Goal: Information Seeking & Learning: Check status

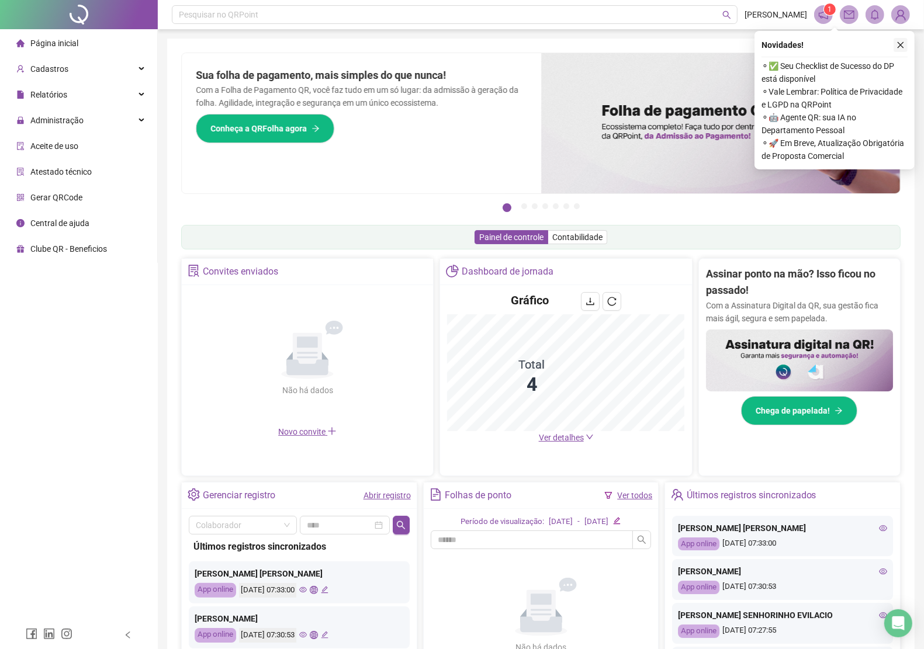
click at [901, 44] on icon "close" at bounding box center [901, 45] width 6 height 6
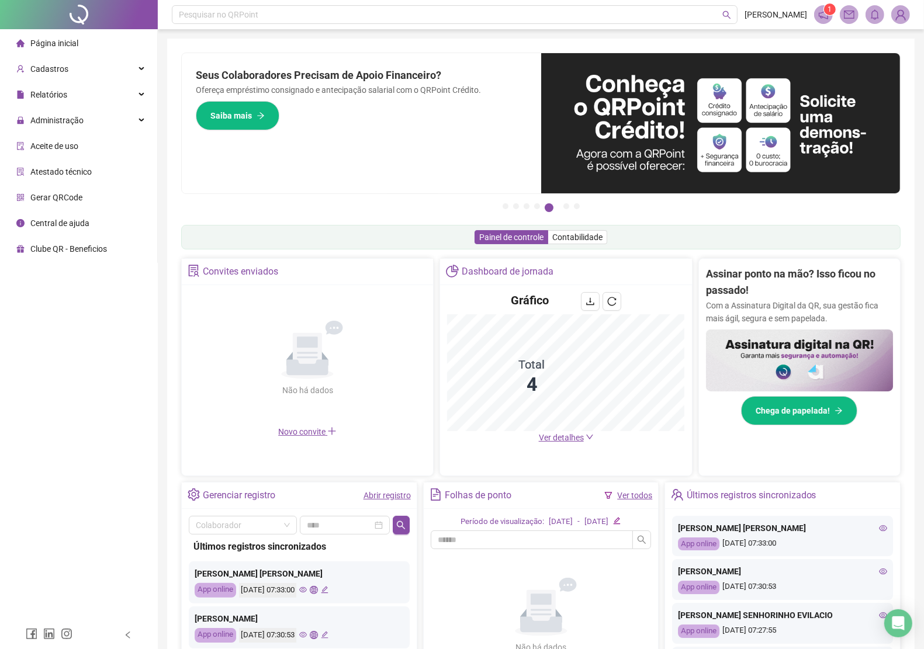
click at [900, 7] on img at bounding box center [901, 15] width 18 height 18
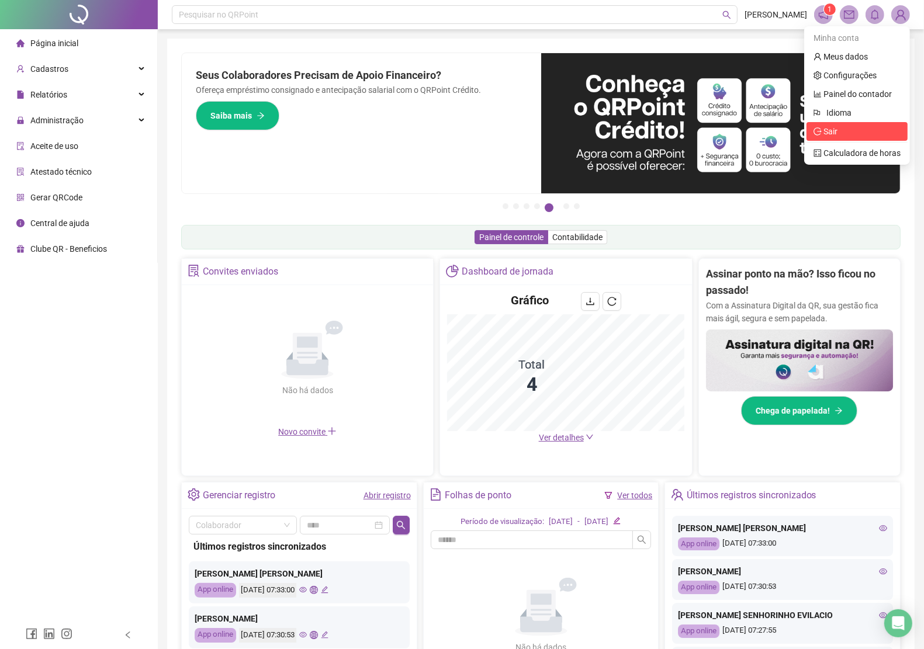
click at [839, 127] on span "Sair" at bounding box center [856, 131] width 87 height 13
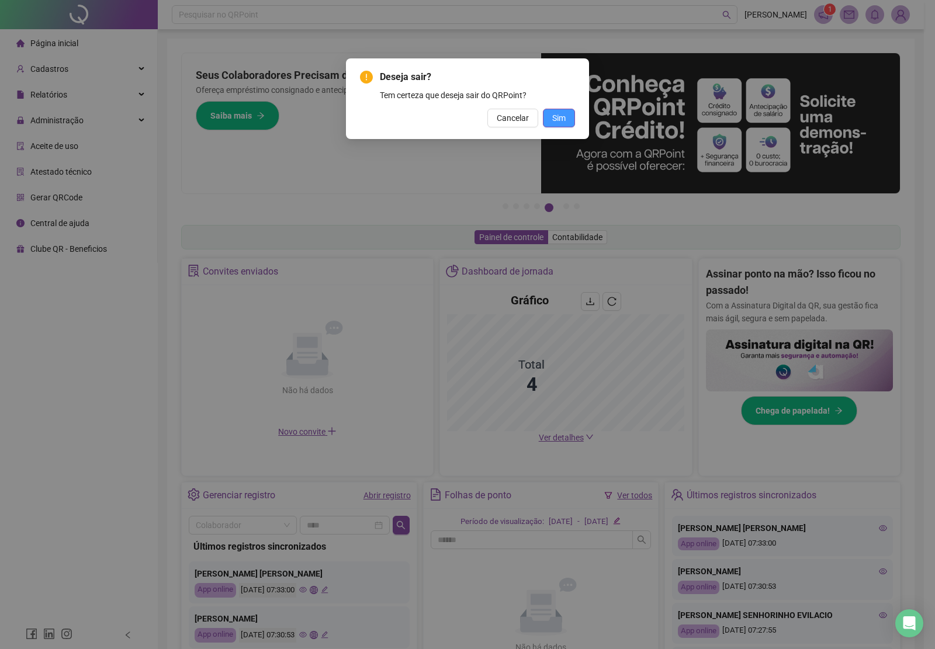
click at [556, 113] on span "Sim" at bounding box center [558, 118] width 13 height 13
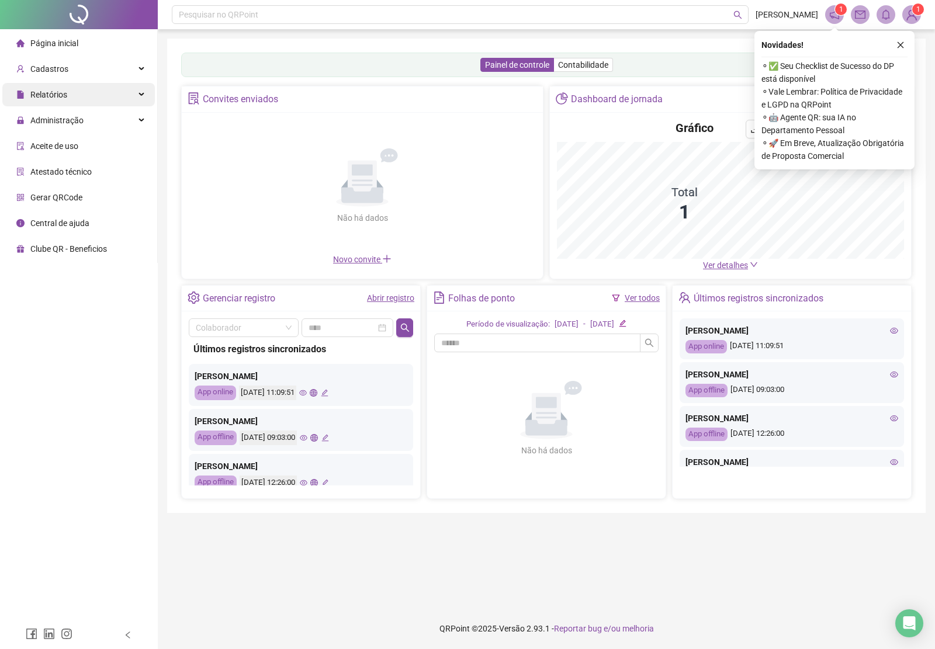
click at [59, 91] on span "Relatórios" at bounding box center [48, 94] width 37 height 9
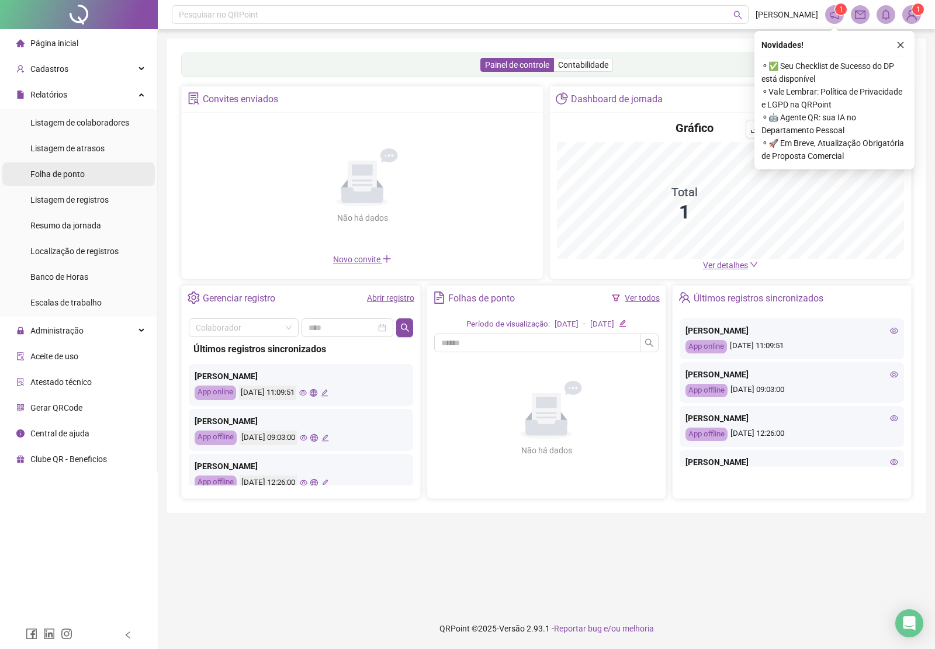
click at [79, 177] on span "Folha de ponto" at bounding box center [57, 173] width 54 height 9
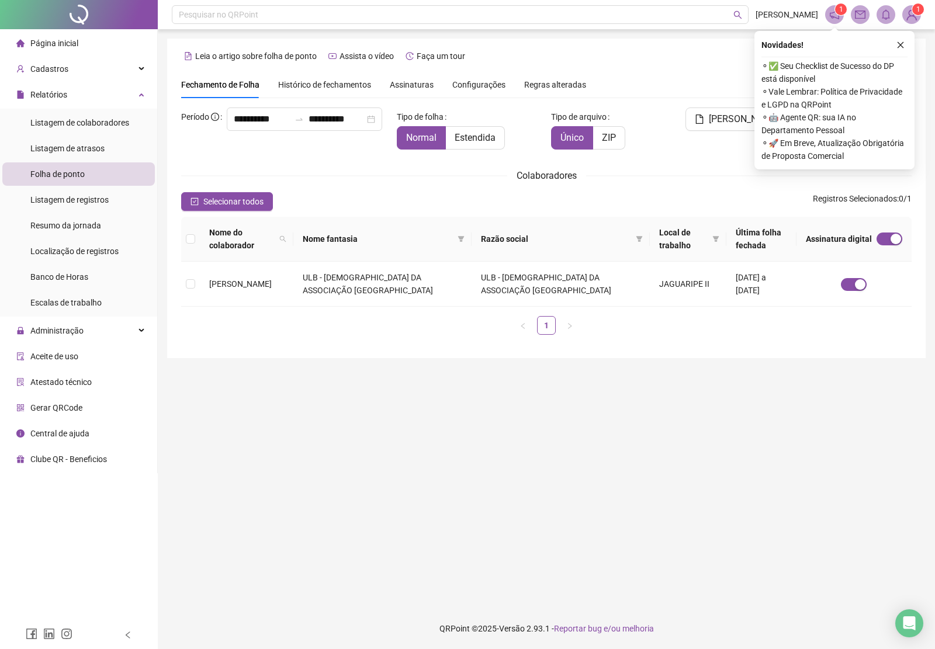
click at [302, 81] on span "Histórico de fechamentos" at bounding box center [324, 84] width 93 height 9
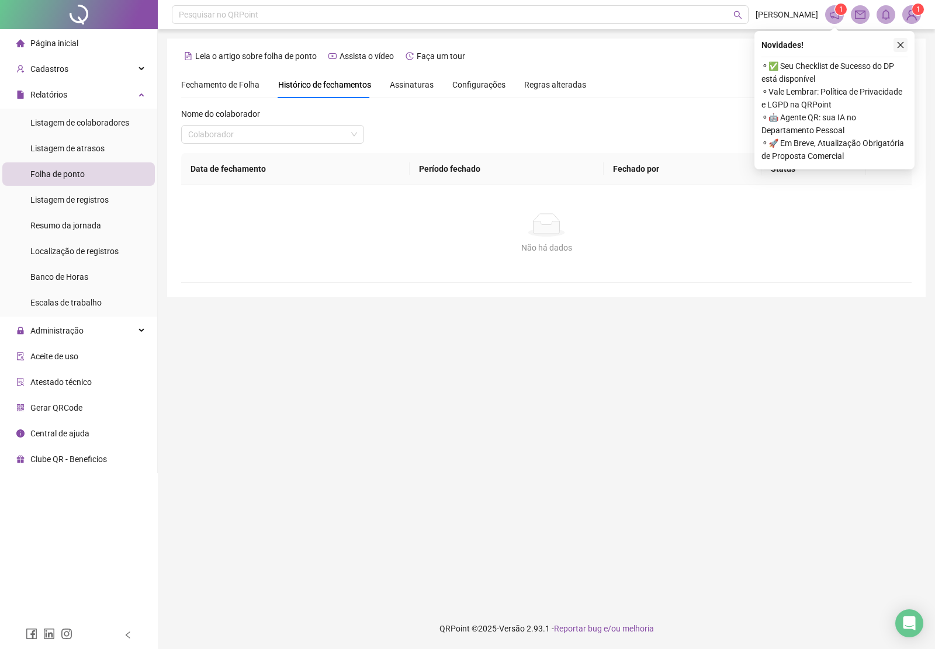
click at [897, 42] on icon "close" at bounding box center [900, 45] width 8 height 8
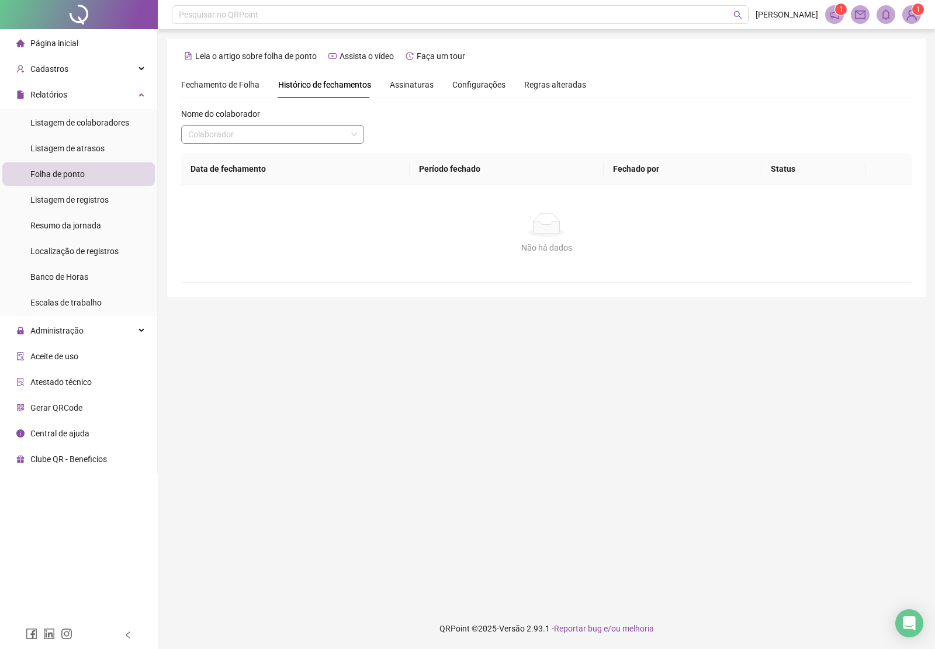
click at [209, 135] on input "search" at bounding box center [267, 135] width 158 height 18
click at [228, 154] on div "[PERSON_NAME]" at bounding box center [273, 157] width 164 height 13
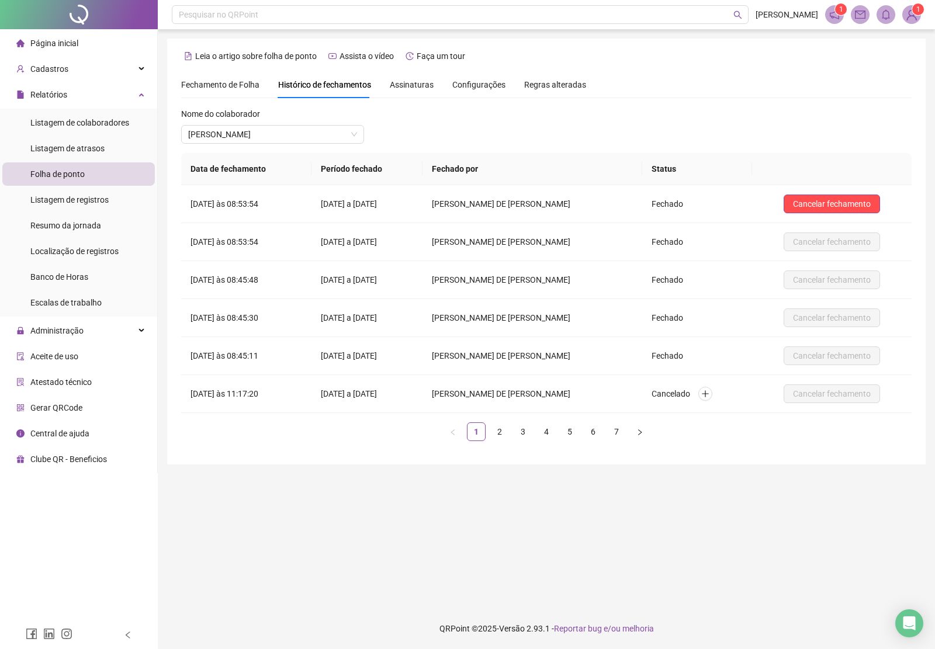
click at [415, 81] on span "Assinaturas" at bounding box center [412, 85] width 44 height 8
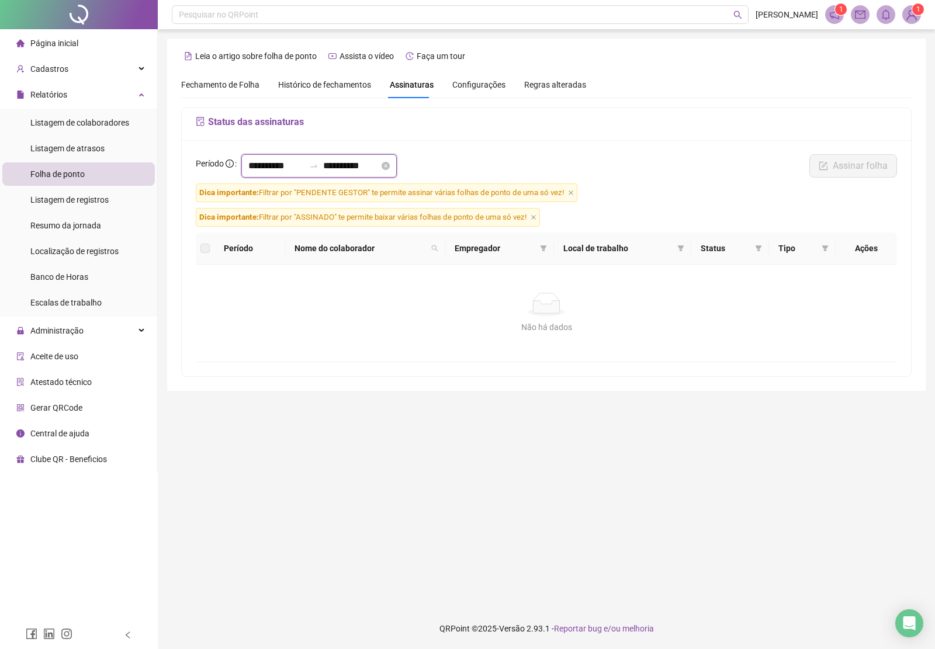
click at [304, 165] on input "**********" at bounding box center [276, 166] width 56 height 14
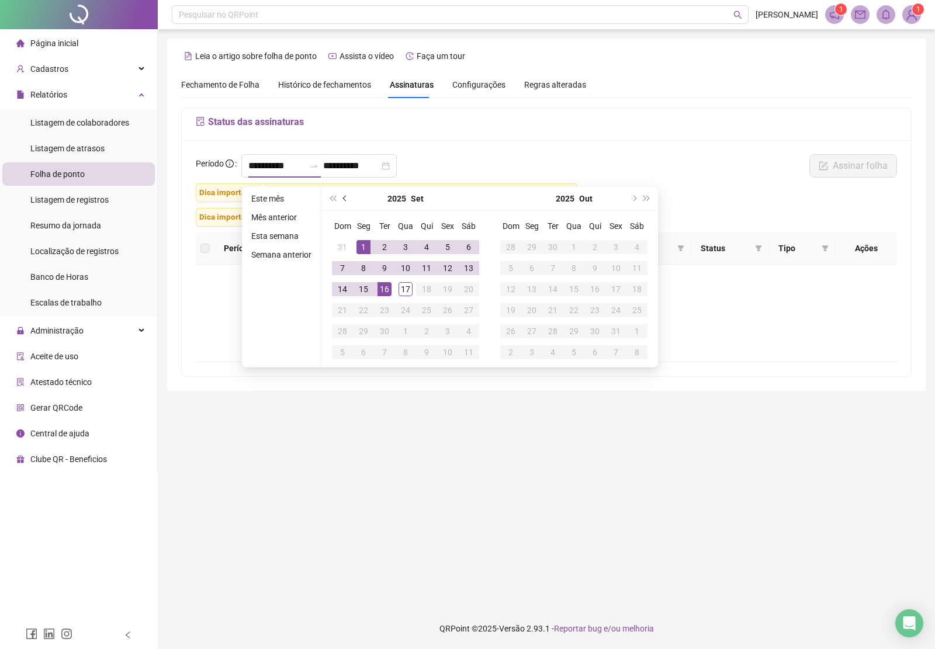
click at [341, 199] on button "prev-year" at bounding box center [345, 198] width 13 height 23
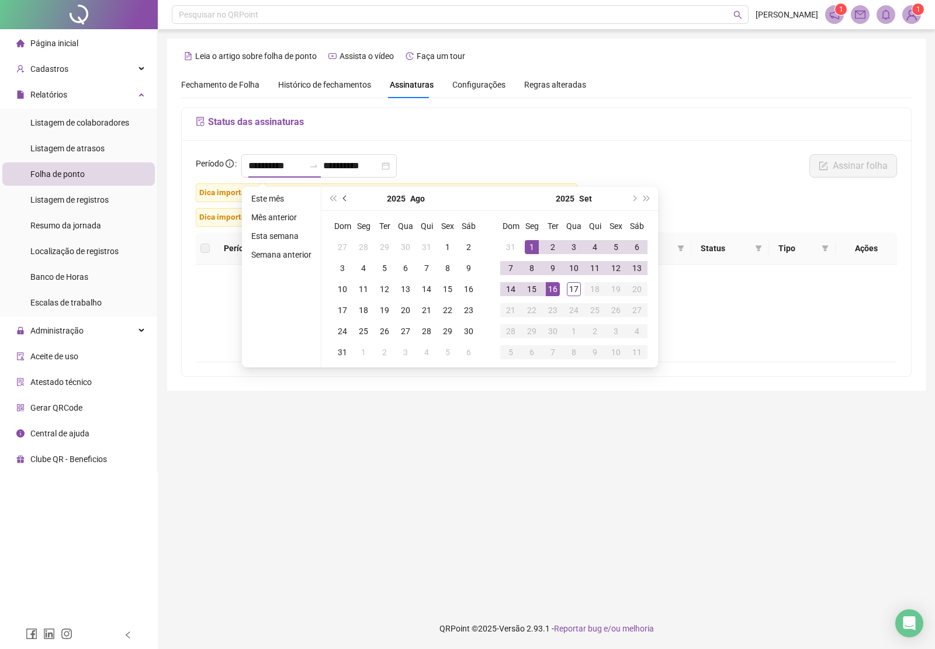
click at [341, 199] on button "prev-year" at bounding box center [345, 198] width 13 height 23
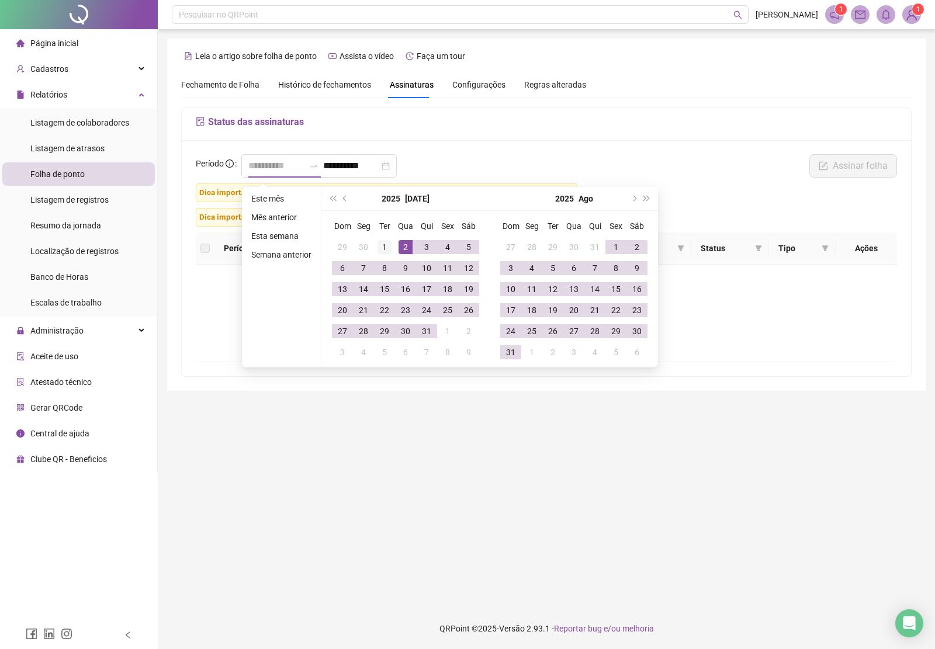
type input "**********"
click at [381, 245] on div "1" at bounding box center [384, 247] width 14 height 14
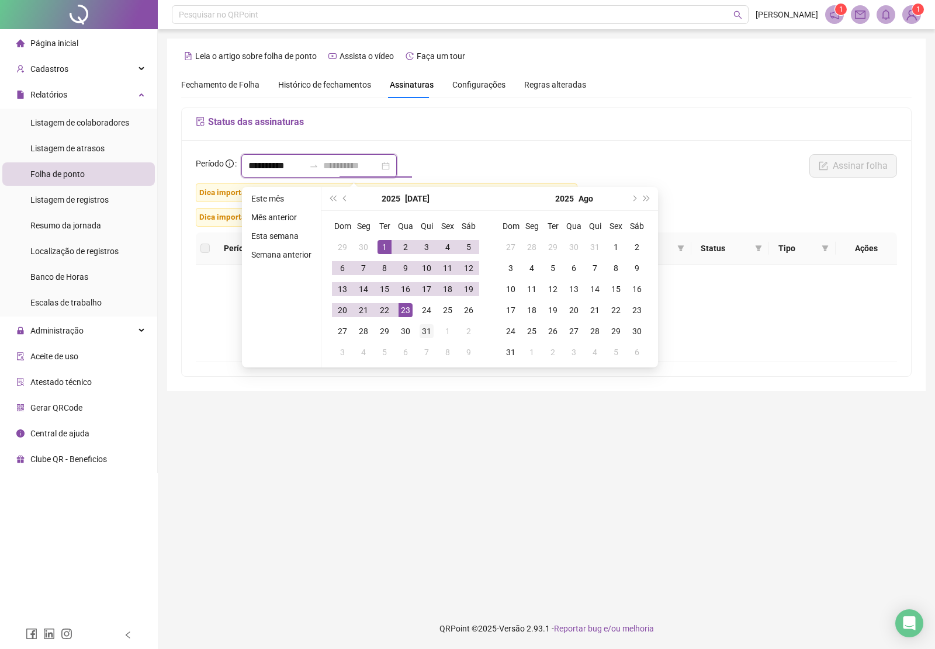
type input "**********"
click at [427, 333] on div "31" at bounding box center [427, 331] width 14 height 14
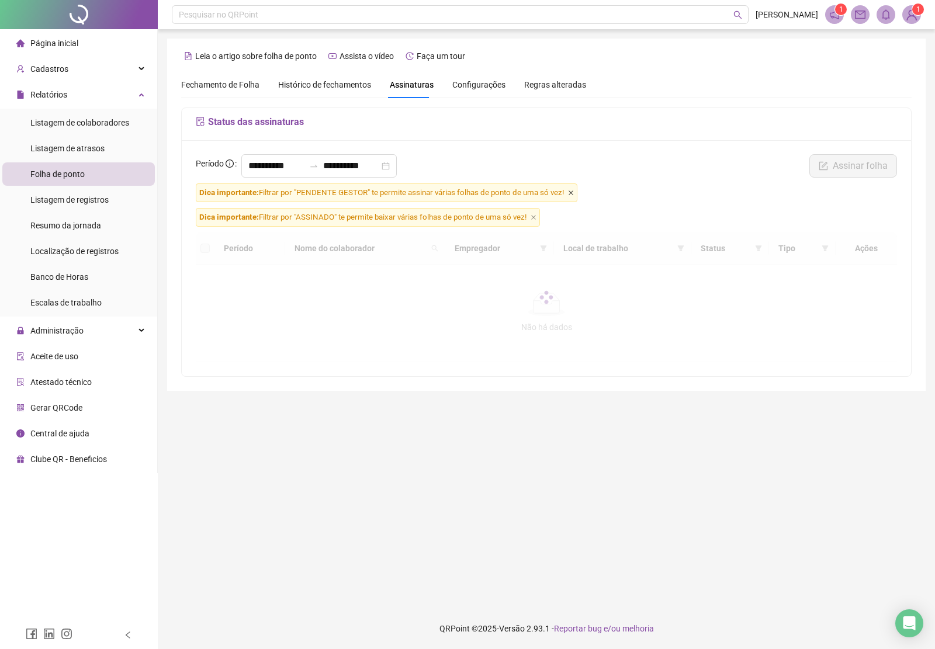
click at [574, 193] on icon "close" at bounding box center [571, 193] width 6 height 6
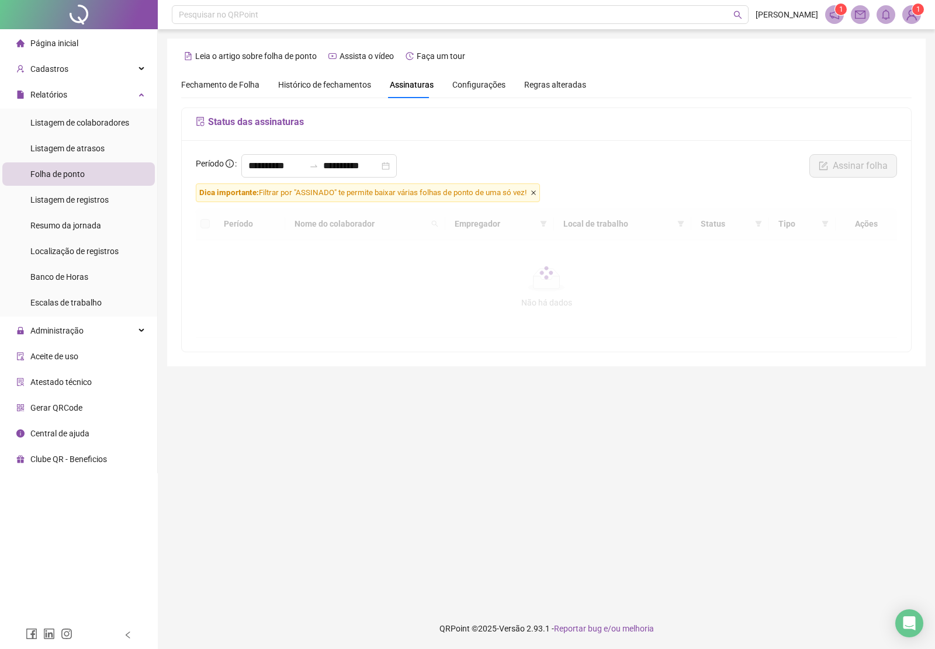
click at [536, 191] on icon "close" at bounding box center [534, 193] width 6 height 6
